Goal: Find contact information: Find contact information

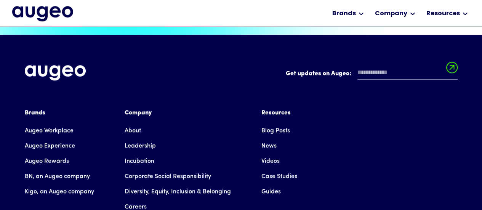
click at [141, 199] on link "Careers" at bounding box center [136, 206] width 22 height 15
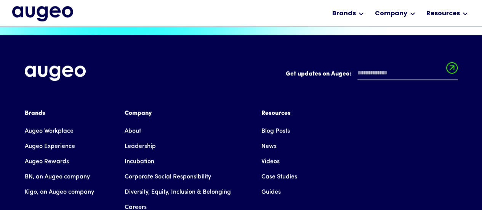
scroll to position [1711, 0]
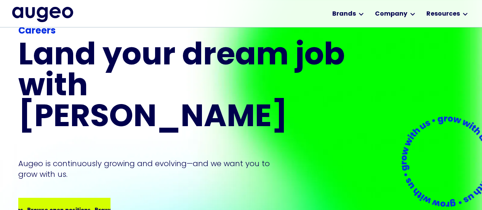
scroll to position [20, 0]
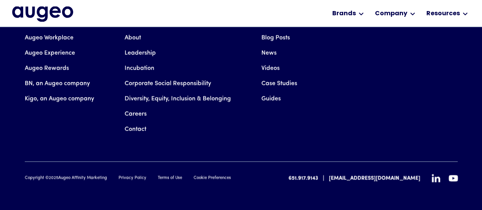
click at [132, 122] on link "Contact" at bounding box center [136, 129] width 22 height 15
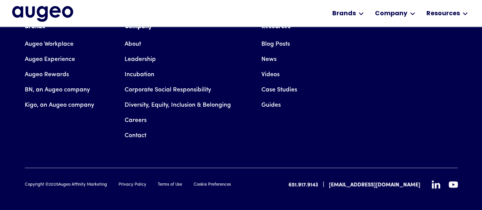
scroll to position [1399, 0]
drag, startPoint x: 114, startPoint y: 177, endPoint x: 60, endPoint y: 175, distance: 53.4
click at [60, 181] on div "Copyright © 2025 Augeo Affinity Marketing Privacy Policy Terms of Use Cookie Pr…" at bounding box center [128, 184] width 206 height 6
copy div "Augeo Affinity Marketing"
click at [435, 180] on icon at bounding box center [436, 184] width 8 height 8
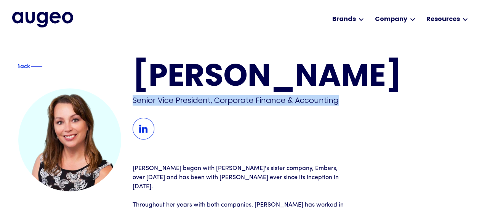
drag, startPoint x: 341, startPoint y: 99, endPoint x: 133, endPoint y: 99, distance: 208.9
click at [133, 99] on div "Senior Vice President, Corporate Finance & Accounting" at bounding box center [243, 100] width 220 height 11
copy div "Senior Vice President, Corporate Finance & Accounting"
click at [145, 126] on img at bounding box center [144, 129] width 22 height 22
